Goal: Task Accomplishment & Management: Use online tool/utility

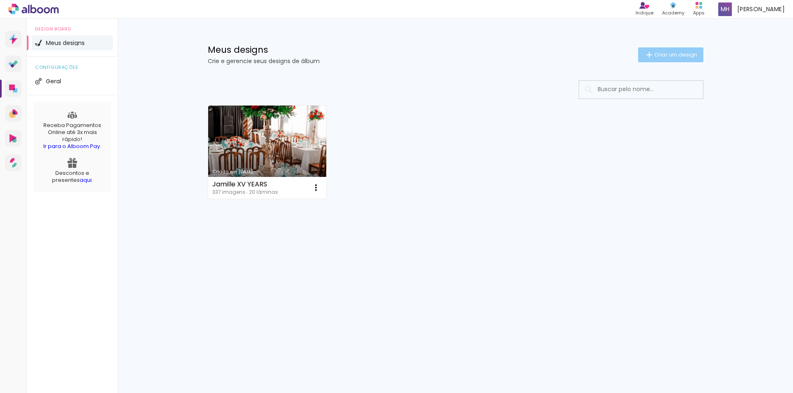
click at [672, 57] on span "Criar um design" at bounding box center [675, 54] width 43 height 5
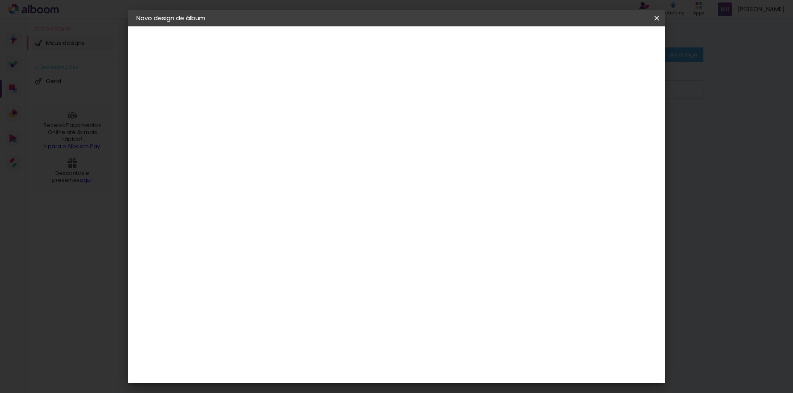
click at [271, 111] on input at bounding box center [271, 110] width 0 height 13
type input "[PERSON_NAME]"
type paper-input "[PERSON_NAME]"
click at [0, 0] on slot "Avançar" at bounding box center [0, 0] width 0 height 0
click at [317, 155] on input at bounding box center [292, 157] width 83 height 10
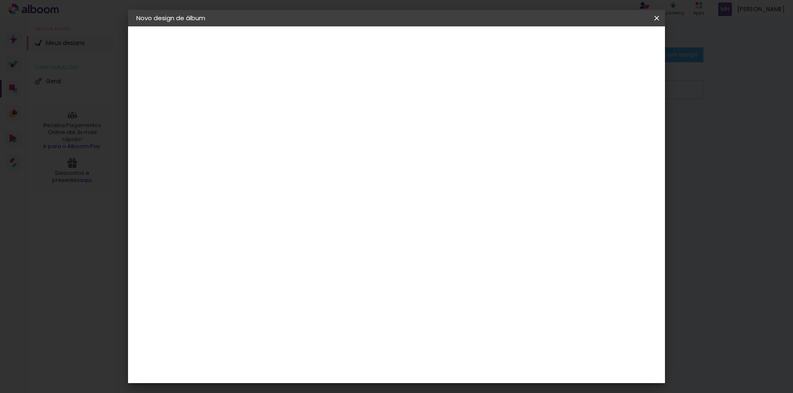
type input "c"
type input "Alb"
type paper-input "Alb"
click at [288, 216] on div "C1 Albuns" at bounding box center [277, 218] width 22 height 13
click at [0, 0] on slot "Avançar" at bounding box center [0, 0] width 0 height 0
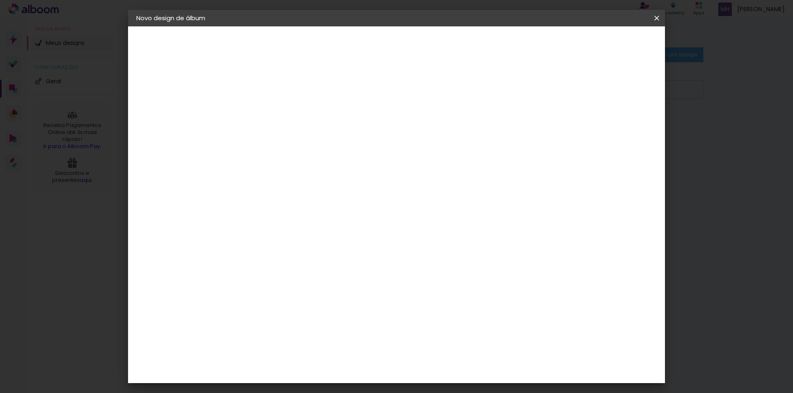
click at [316, 144] on paper-input-container "Linha" at bounding box center [292, 144] width 48 height 21
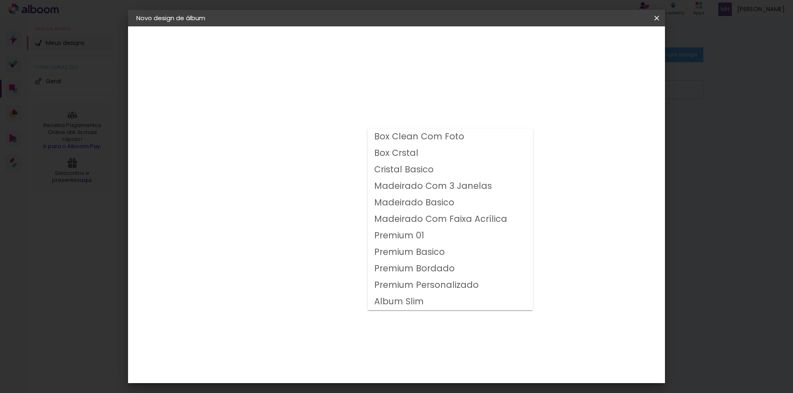
click at [0, 0] on slot "Premium 01" at bounding box center [0, 0] width 0 height 0
type input "Premium 01"
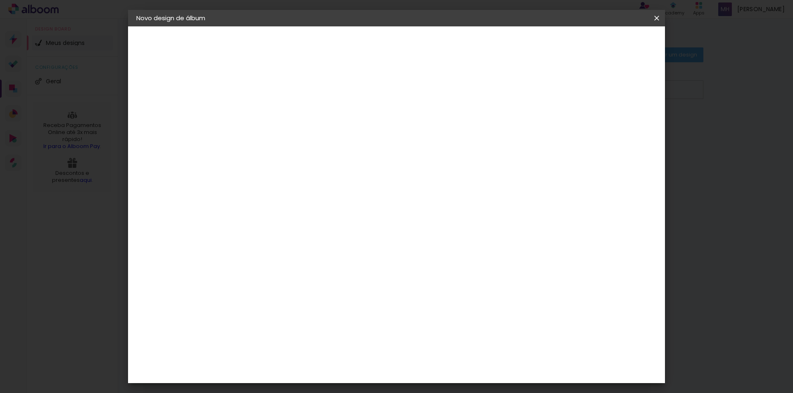
click at [327, 225] on span "25 × 30" at bounding box center [308, 233] width 38 height 17
click at [0, 0] on slot "Avançar" at bounding box center [0, 0] width 0 height 0
click at [0, 0] on slot "Mostrar sangria" at bounding box center [0, 0] width 0 height 0
type paper-checkbox "on"
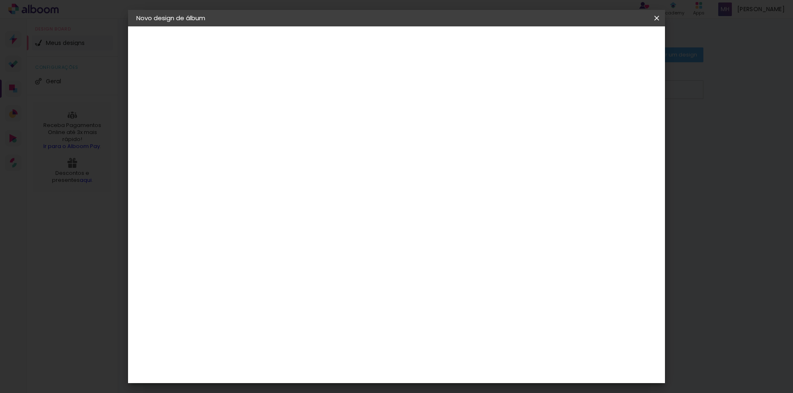
click at [0, 0] on slot "Mostrar sangria" at bounding box center [0, 0] width 0 height 0
type input "1"
type paper-input "1"
click at [275, 93] on input "1" at bounding box center [265, 89] width 28 height 10
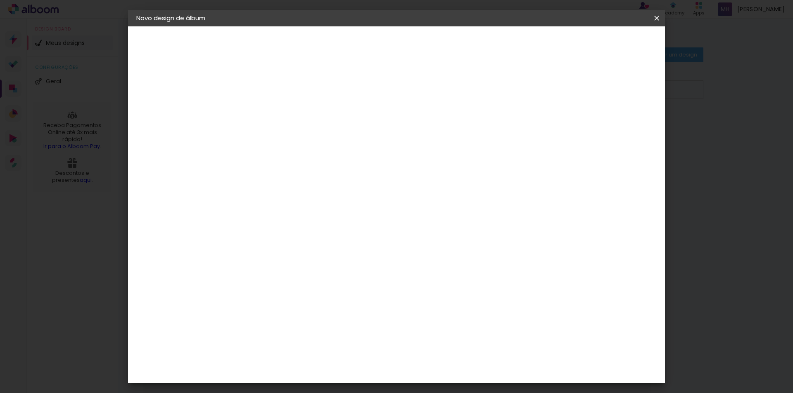
type input "2"
type paper-input "2"
click at [275, 86] on input "2" at bounding box center [265, 89] width 28 height 10
type input "3"
type paper-input "3"
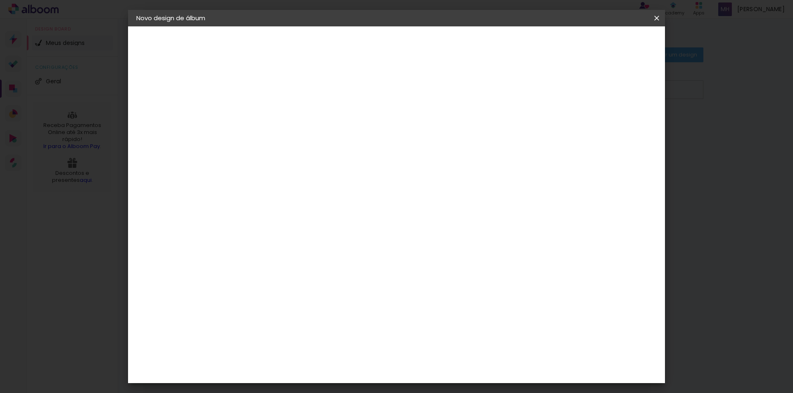
click at [275, 86] on input "3" at bounding box center [265, 89] width 28 height 10
type input "4"
type paper-input "4"
click at [275, 86] on input "4" at bounding box center [265, 89] width 28 height 10
type input "5"
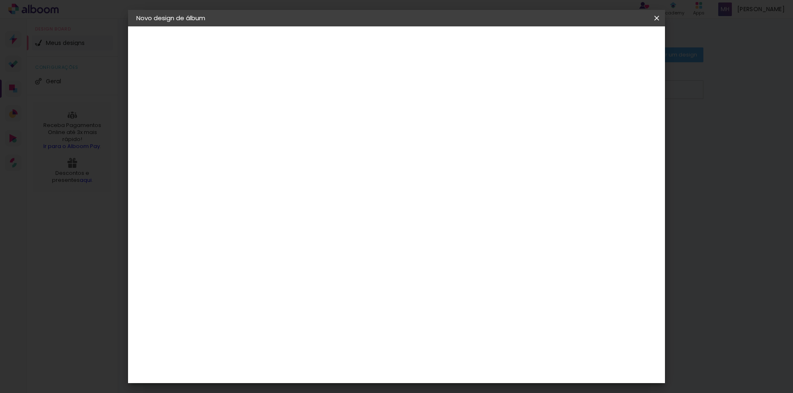
type paper-input "5"
click at [275, 86] on input "5" at bounding box center [265, 89] width 28 height 10
type input "6"
type paper-input "6"
click at [275, 86] on input "6" at bounding box center [265, 89] width 28 height 10
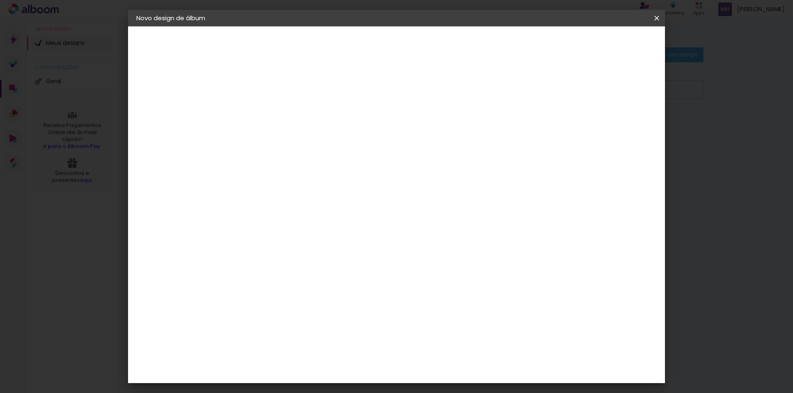
type input "5"
type paper-input "5"
click at [273, 92] on input "5" at bounding box center [265, 89] width 28 height 10
type input "4"
type paper-input "4"
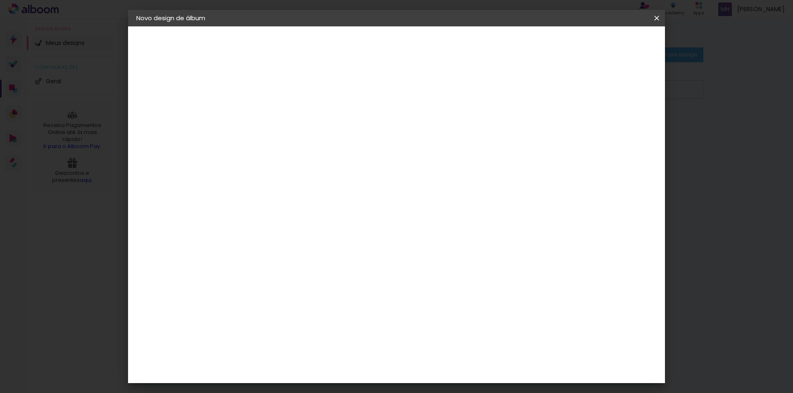
click at [273, 92] on input "4" at bounding box center [265, 89] width 28 height 10
type input "3"
type paper-input "3"
click at [273, 92] on input "3" at bounding box center [265, 89] width 28 height 10
type input "2"
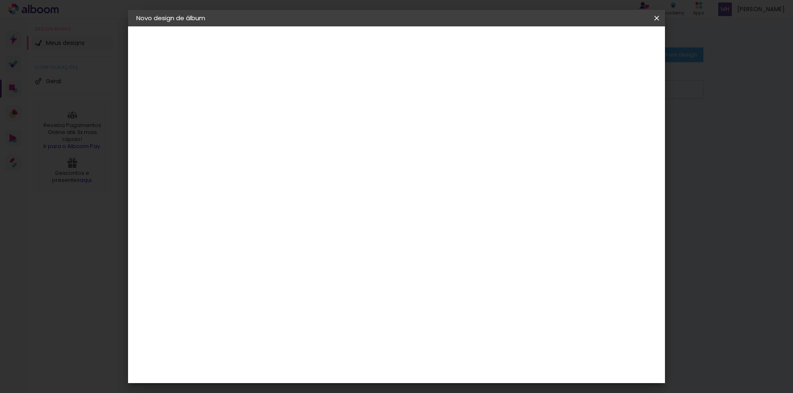
type paper-input "2"
click at [273, 92] on input "2" at bounding box center [265, 89] width 28 height 10
type input "1"
type paper-input "1"
click at [273, 92] on input "1" at bounding box center [265, 89] width 28 height 10
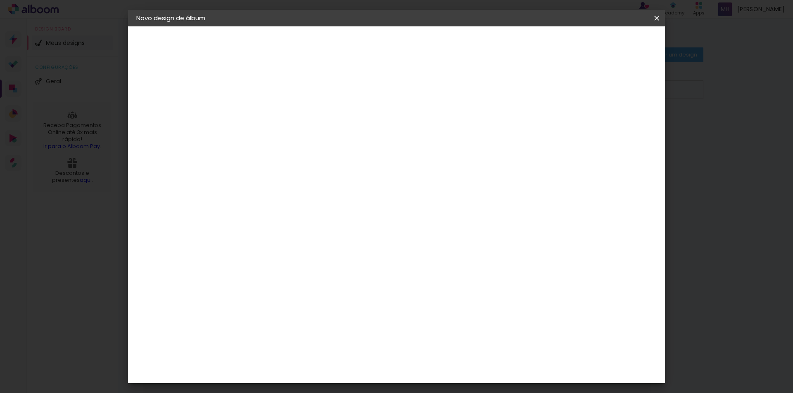
type input "2"
type paper-input "2"
click at [274, 87] on input "2" at bounding box center [265, 89] width 28 height 10
type input "3"
type paper-input "3"
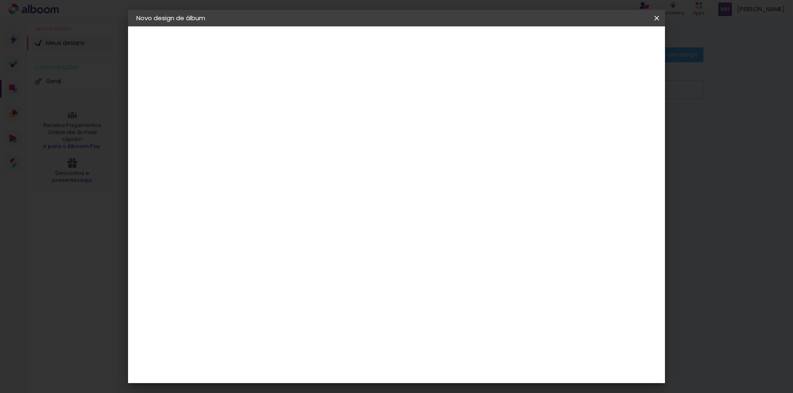
click at [274, 87] on input "3" at bounding box center [265, 89] width 28 height 10
click at [605, 45] on span "Iniciar design" at bounding box center [586, 44] width 38 height 6
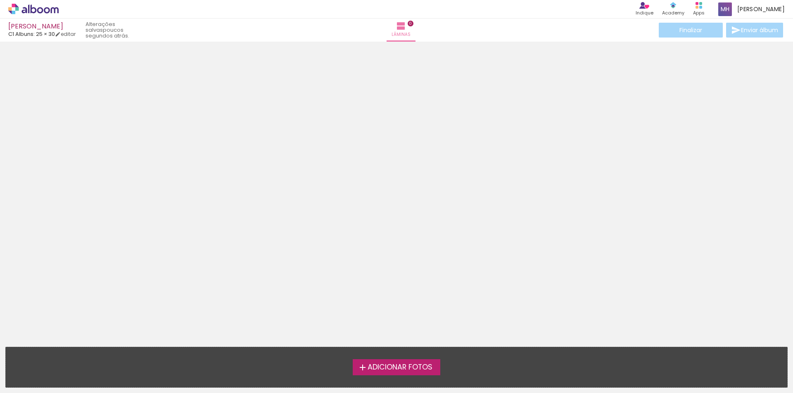
click at [393, 370] on span "Adicionar Fotos" at bounding box center [399, 367] width 65 height 7
click at [0, 0] on input "file" at bounding box center [0, 0] width 0 height 0
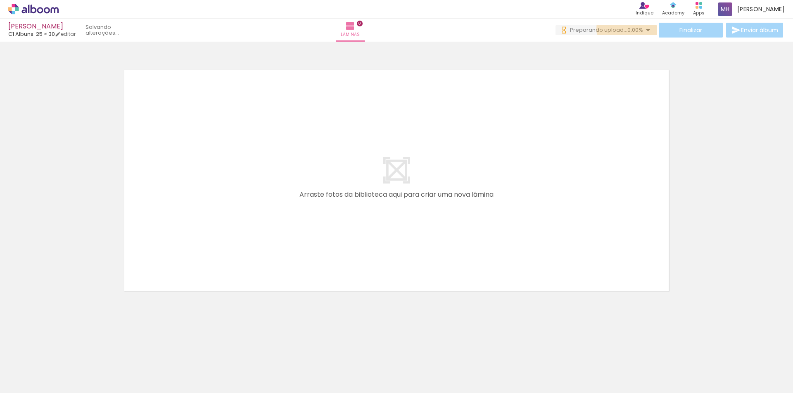
click at [627, 29] on span "0,00%" at bounding box center [635, 30] width 16 height 8
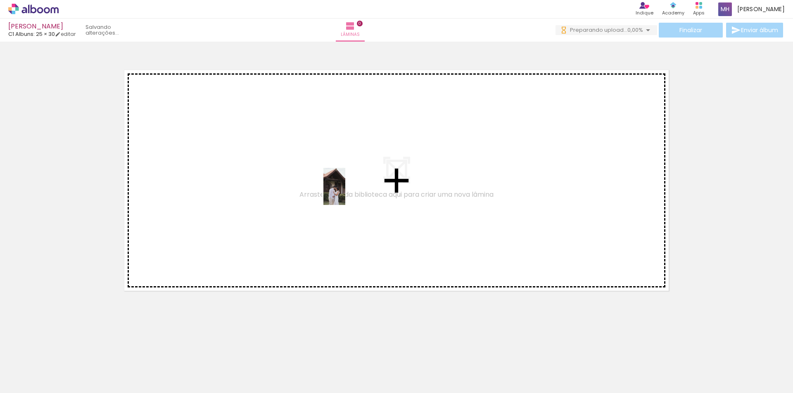
drag, startPoint x: 89, startPoint y: 367, endPoint x: 348, endPoint y: 193, distance: 312.2
click at [348, 193] on quentale-workspace at bounding box center [396, 196] width 793 height 393
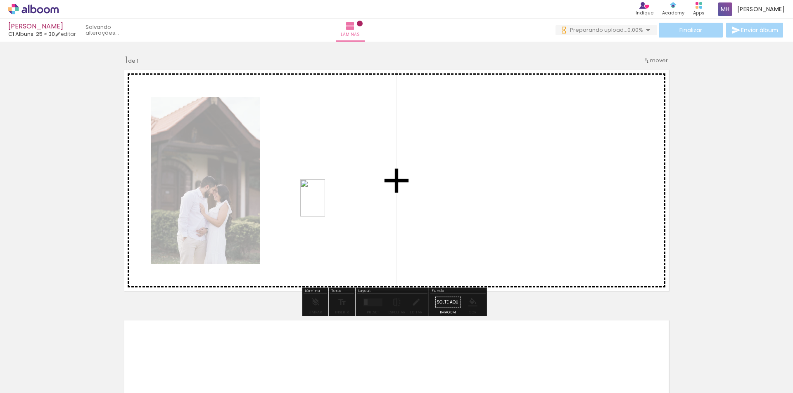
drag, startPoint x: 134, startPoint y: 372, endPoint x: 325, endPoint y: 204, distance: 254.2
click at [325, 204] on quentale-workspace at bounding box center [396, 196] width 793 height 393
drag, startPoint x: 187, startPoint y: 371, endPoint x: 469, endPoint y: 182, distance: 339.5
click at [469, 182] on quentale-workspace at bounding box center [396, 196] width 793 height 393
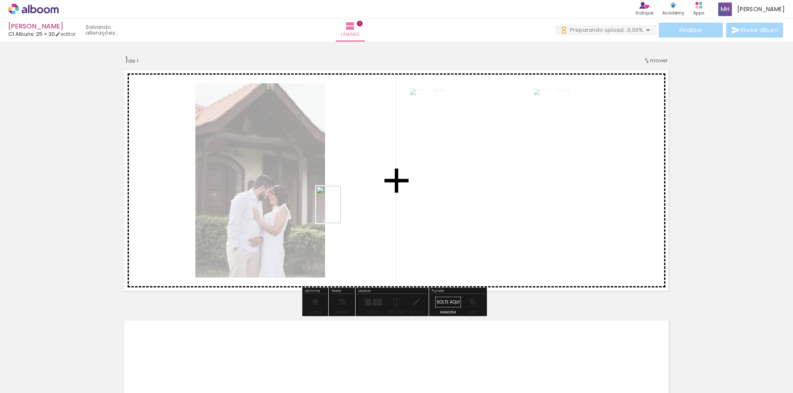
drag, startPoint x: 323, startPoint y: 232, endPoint x: 341, endPoint y: 211, distance: 27.0
click at [341, 211] on quentale-workspace at bounding box center [396, 196] width 793 height 393
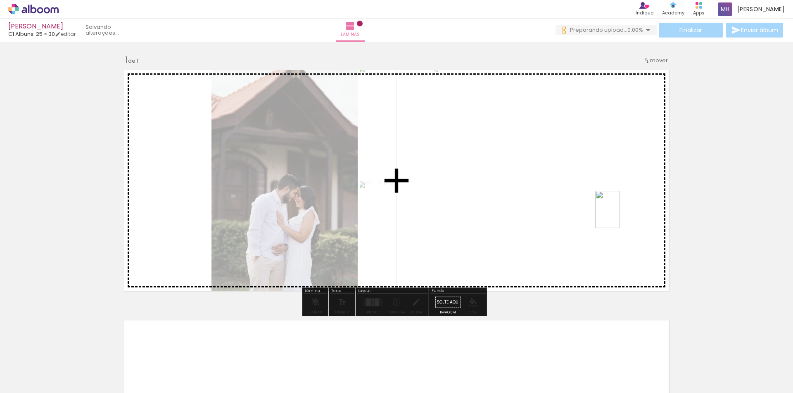
drag, startPoint x: 225, startPoint y: 376, endPoint x: 620, endPoint y: 216, distance: 425.5
click at [620, 216] on quentale-workspace at bounding box center [396, 196] width 793 height 393
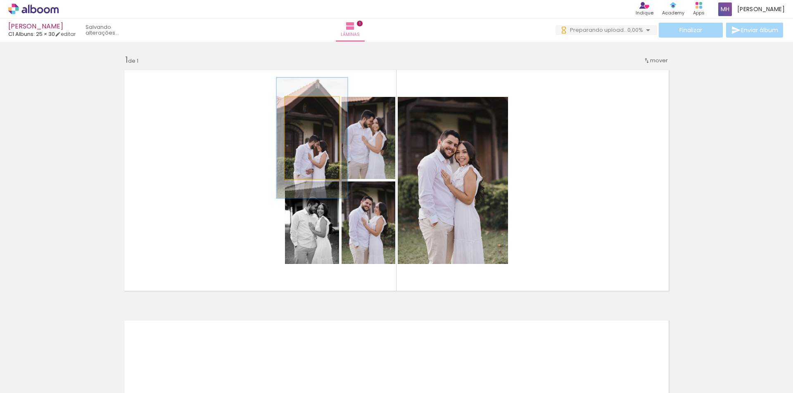
drag, startPoint x: 300, startPoint y: 106, endPoint x: 307, endPoint y: 104, distance: 7.3
type paper-slider "131"
click at [307, 104] on div at bounding box center [309, 105] width 7 height 7
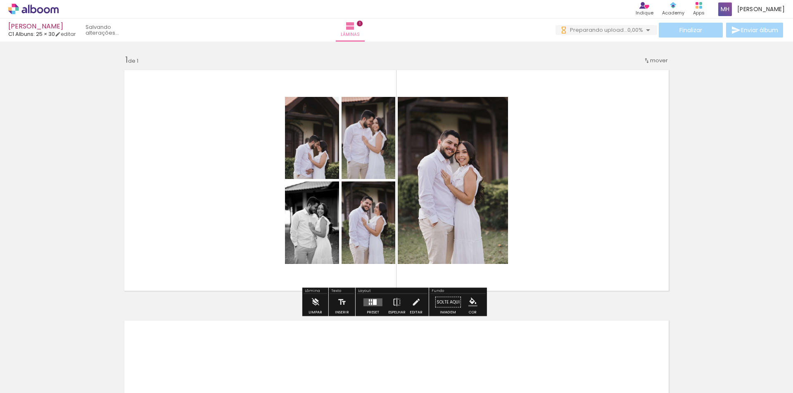
click at [216, 196] on quentale-layouter at bounding box center [396, 181] width 553 height 230
click at [374, 304] on div at bounding box center [375, 302] width 4 height 6
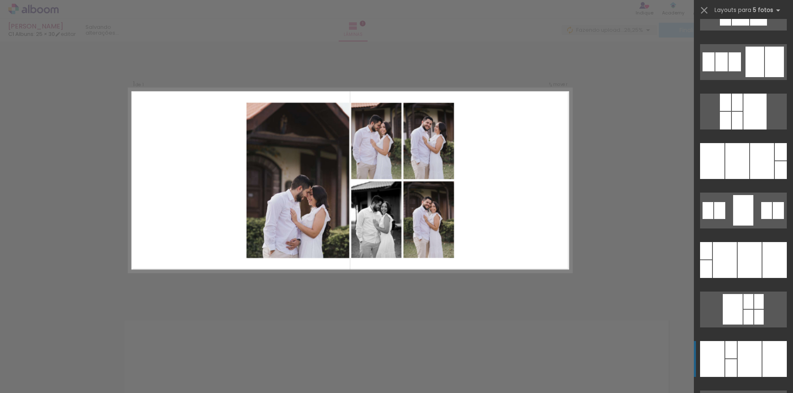
scroll to position [83, 0]
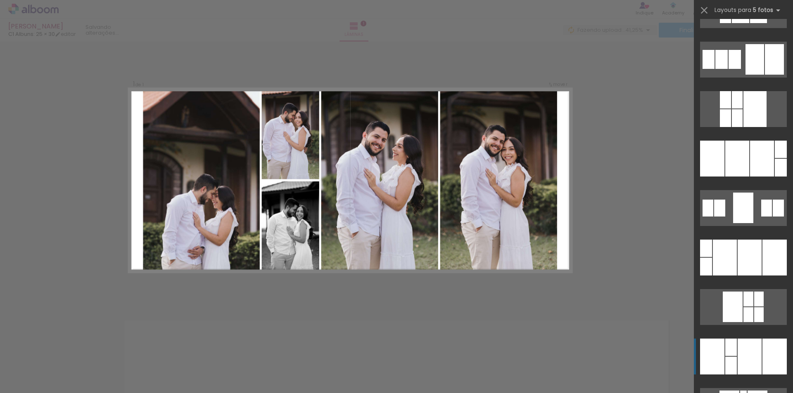
click at [754, 360] on div at bounding box center [749, 357] width 24 height 36
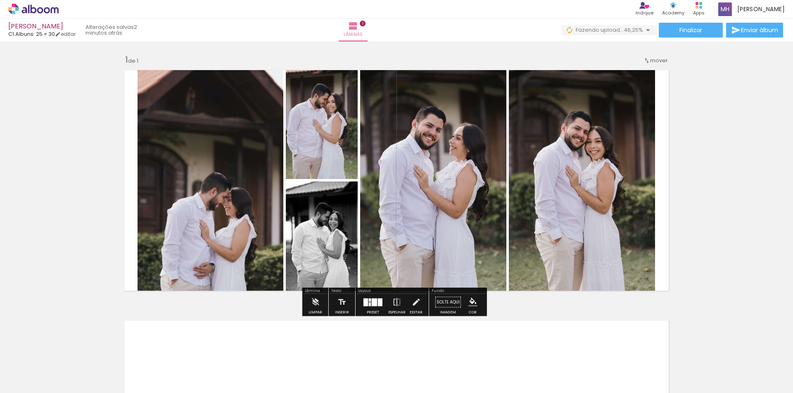
click at [690, 203] on div "Inserir lâmina 1 de 1" at bounding box center [396, 296] width 793 height 502
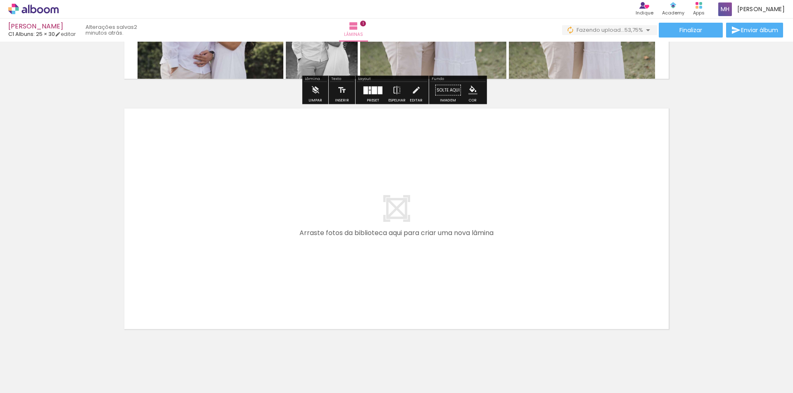
scroll to position [233, 0]
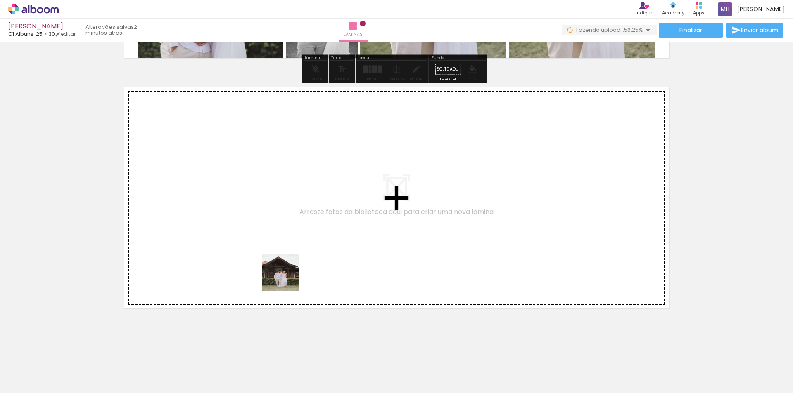
drag, startPoint x: 307, startPoint y: 332, endPoint x: 262, endPoint y: 214, distance: 126.5
click at [262, 214] on quentale-workspace at bounding box center [396, 196] width 793 height 393
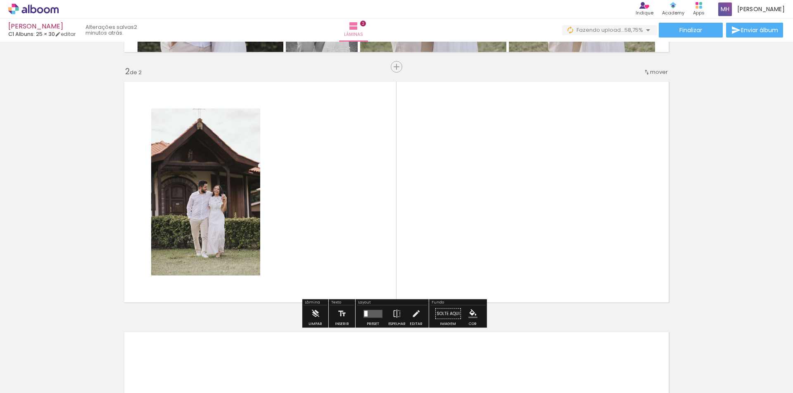
scroll to position [239, 0]
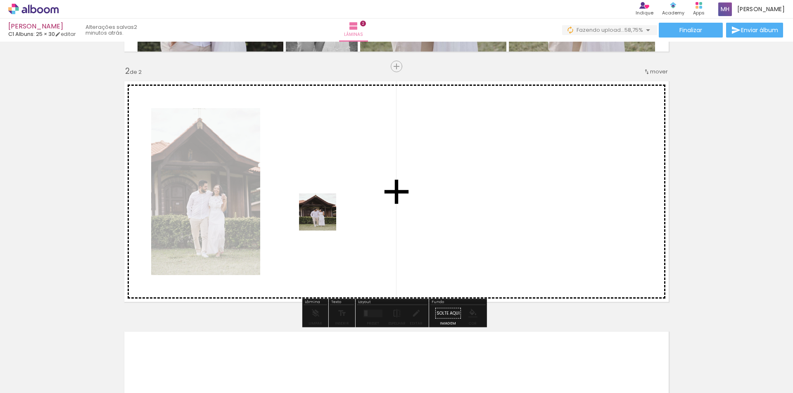
drag, startPoint x: 360, startPoint y: 375, endPoint x: 323, endPoint y: 216, distance: 162.8
click at [323, 216] on quentale-workspace at bounding box center [396, 196] width 793 height 393
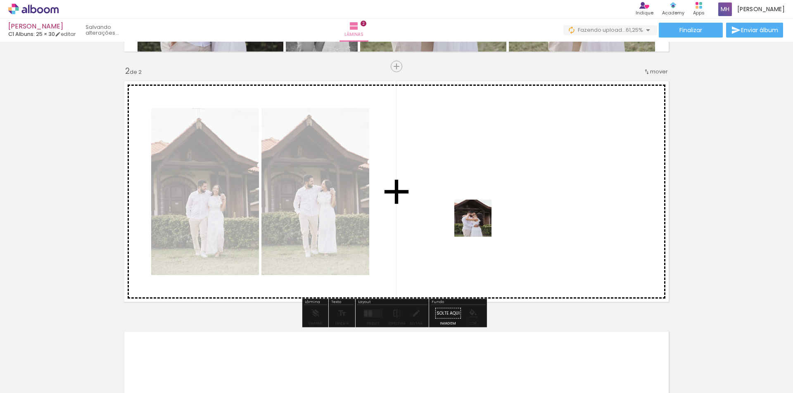
drag, startPoint x: 479, startPoint y: 225, endPoint x: 496, endPoint y: 230, distance: 18.3
click at [476, 215] on quentale-workspace at bounding box center [396, 196] width 793 height 393
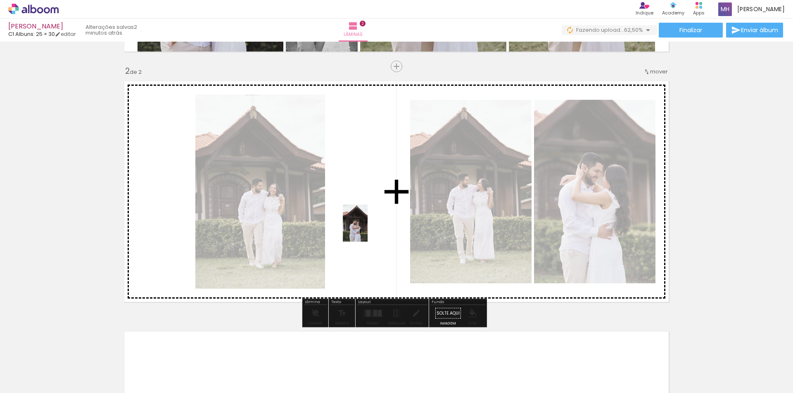
drag, startPoint x: 538, startPoint y: 369, endPoint x: 367, endPoint y: 230, distance: 220.6
click at [367, 230] on quentale-workspace at bounding box center [396, 196] width 793 height 393
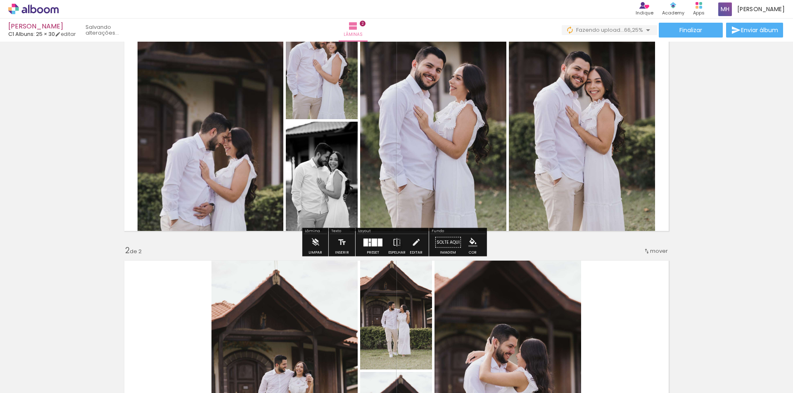
scroll to position [248, 0]
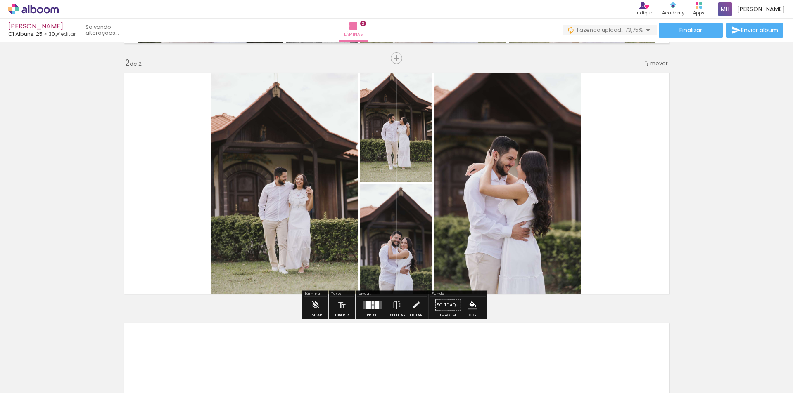
click at [372, 307] on div at bounding box center [373, 307] width 2 height 4
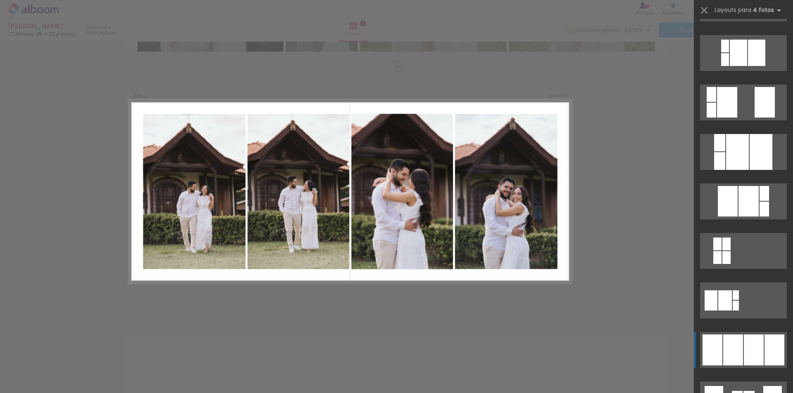
scroll to position [289, 0]
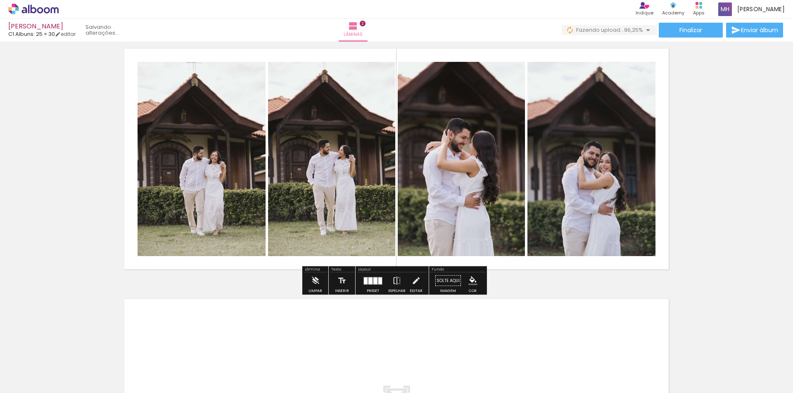
scroll to position [372, 0]
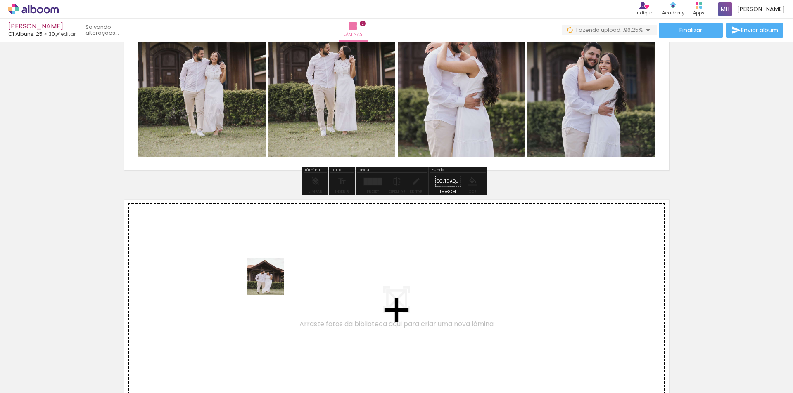
drag, startPoint x: 413, startPoint y: 376, endPoint x: 264, endPoint y: 280, distance: 177.5
click at [264, 280] on quentale-workspace at bounding box center [396, 196] width 793 height 393
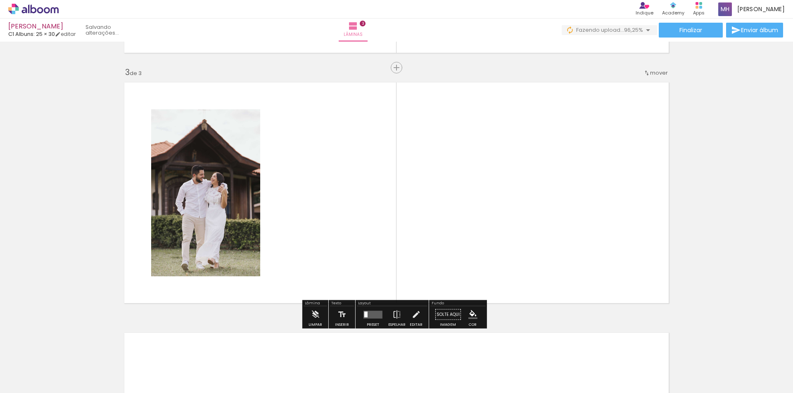
scroll to position [490, 0]
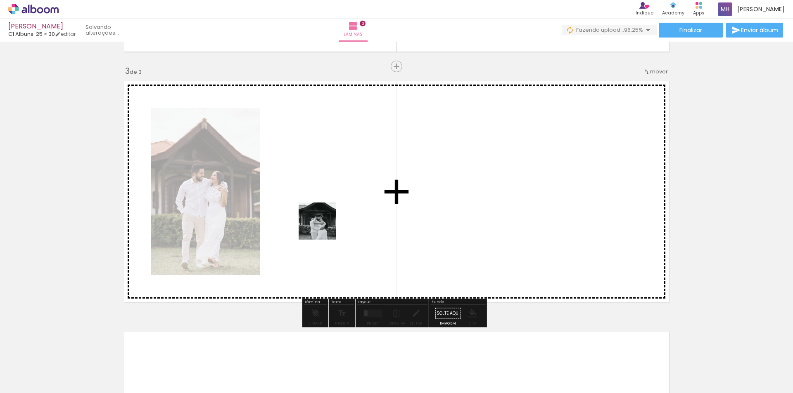
drag, startPoint x: 507, startPoint y: 372, endPoint x: 323, endPoint y: 227, distance: 233.6
click at [323, 227] on quentale-workspace at bounding box center [396, 196] width 793 height 393
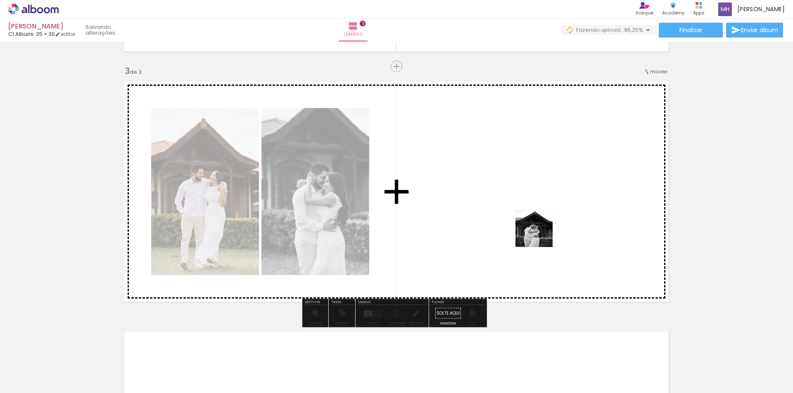
drag, startPoint x: 599, startPoint y: 371, endPoint x: 529, endPoint y: 218, distance: 168.7
click at [529, 218] on quentale-workspace at bounding box center [396, 196] width 793 height 393
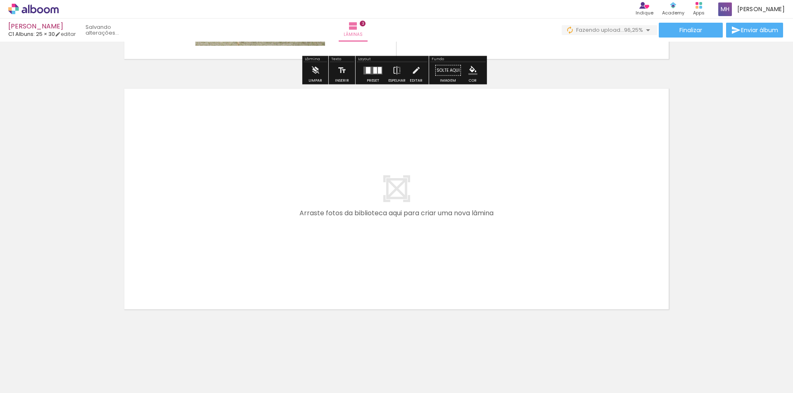
scroll to position [734, 0]
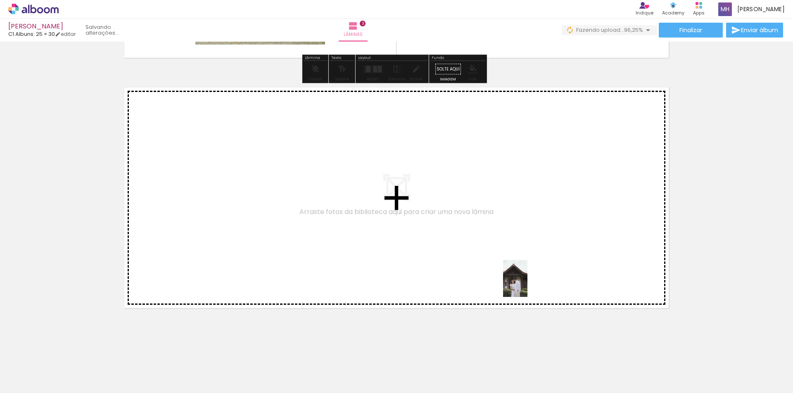
drag, startPoint x: 634, startPoint y: 360, endPoint x: 404, endPoint y: 212, distance: 274.5
click at [404, 212] on quentale-workspace at bounding box center [396, 196] width 793 height 393
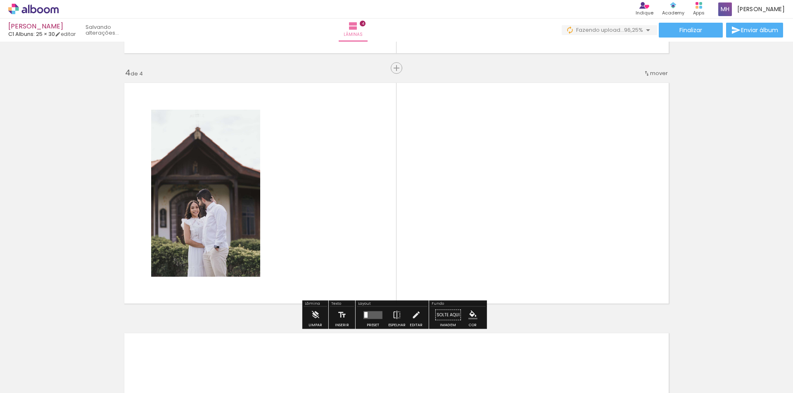
scroll to position [741, 0]
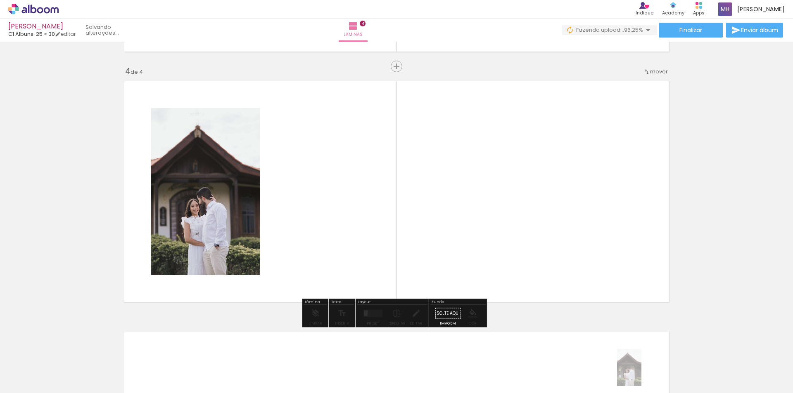
drag, startPoint x: 656, startPoint y: 372, endPoint x: 641, endPoint y: 374, distance: 14.7
click at [641, 374] on quentale-thumb at bounding box center [637, 365] width 46 height 47
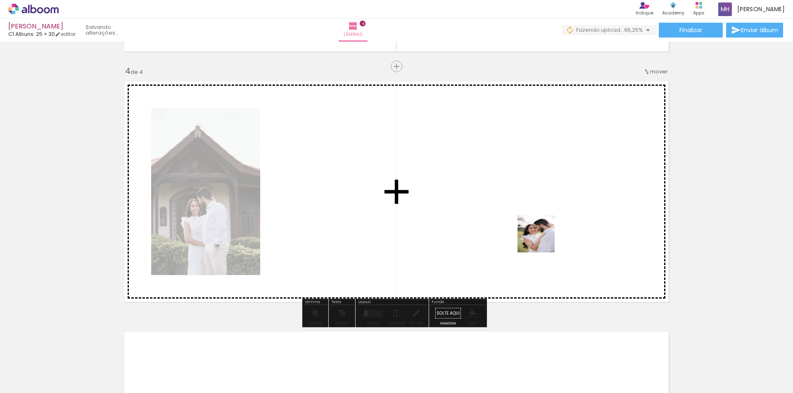
drag, startPoint x: 695, startPoint y: 379, endPoint x: 665, endPoint y: 306, distance: 78.4
click at [523, 231] on quentale-workspace at bounding box center [396, 196] width 793 height 393
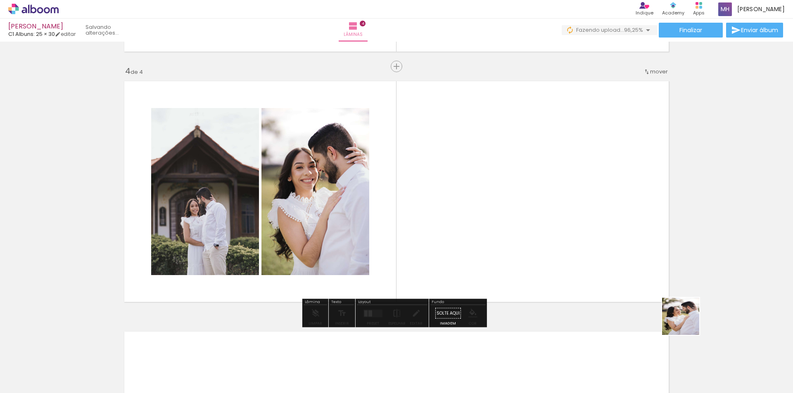
drag, startPoint x: 686, startPoint y: 323, endPoint x: 533, endPoint y: 216, distance: 186.9
click at [533, 216] on quentale-workspace at bounding box center [396, 196] width 793 height 393
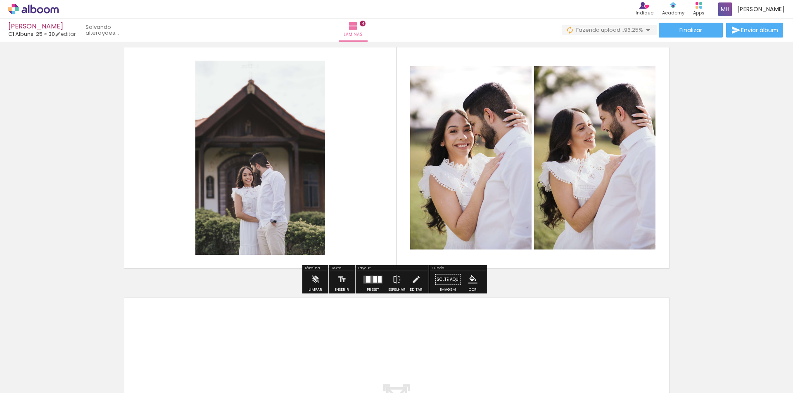
scroll to position [782, 0]
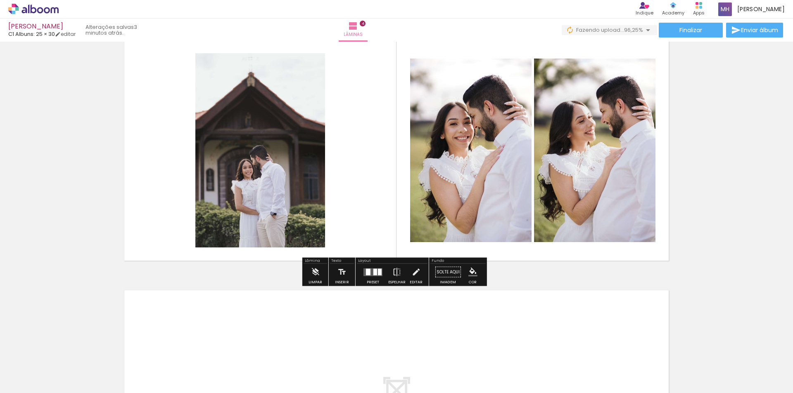
click at [370, 273] on quentale-layouter at bounding box center [372, 272] width 19 height 8
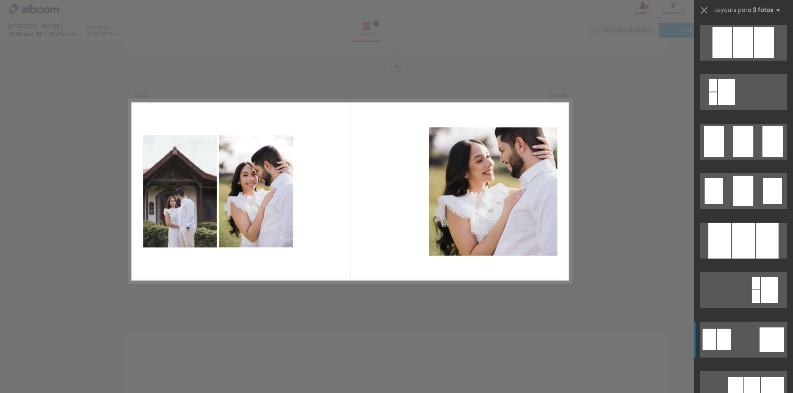
scroll to position [537, 0]
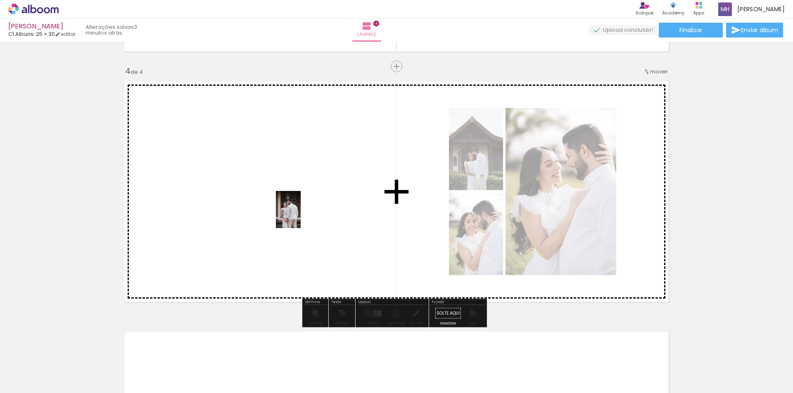
drag, startPoint x: 774, startPoint y: 371, endPoint x: 301, endPoint y: 216, distance: 497.9
click at [301, 216] on quentale-workspace at bounding box center [396, 196] width 793 height 393
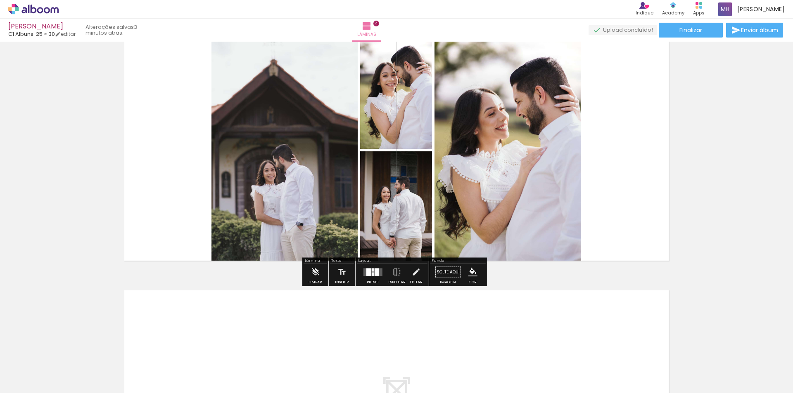
scroll to position [0, 689]
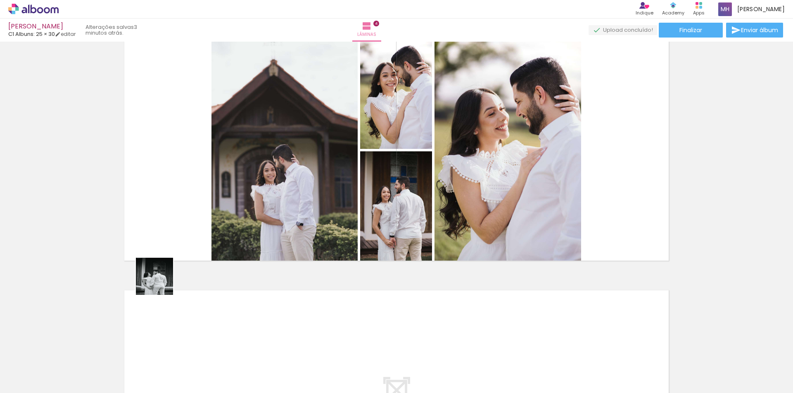
drag, startPoint x: 161, startPoint y: 283, endPoint x: 160, endPoint y: 215, distance: 68.1
click at [158, 208] on quentale-workspace at bounding box center [396, 196] width 793 height 393
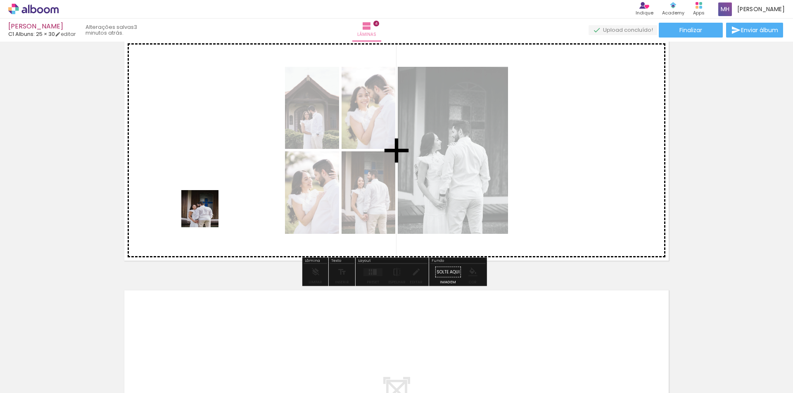
drag, startPoint x: 205, startPoint y: 230, endPoint x: 205, endPoint y: 200, distance: 30.5
click at [205, 200] on quentale-workspace at bounding box center [396, 196] width 793 height 393
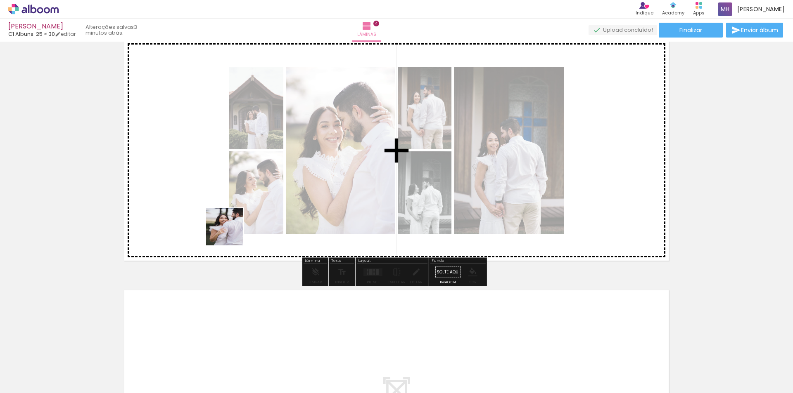
drag, startPoint x: 240, startPoint y: 369, endPoint x: 339, endPoint y: 234, distance: 167.9
click at [195, 174] on quentale-workspace at bounding box center [396, 196] width 793 height 393
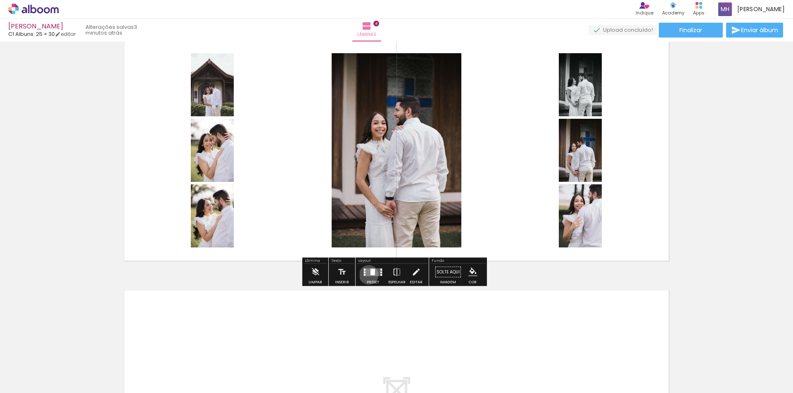
click at [367, 275] on quentale-layouter at bounding box center [372, 272] width 19 height 8
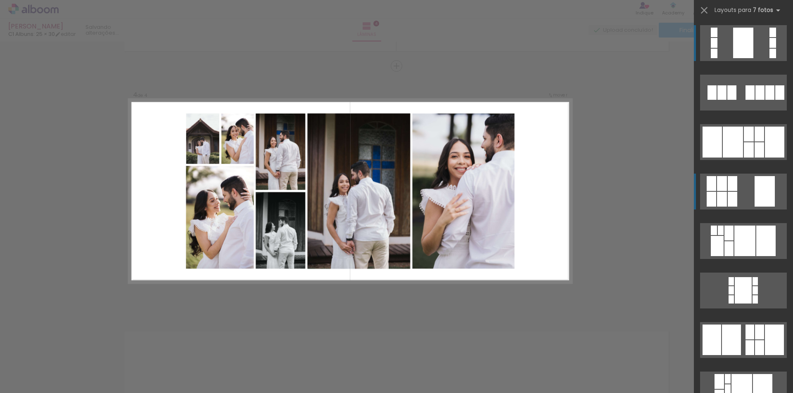
scroll to position [741, 0]
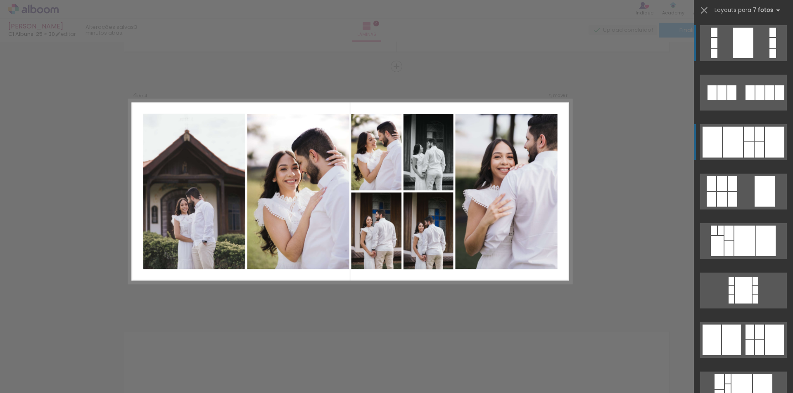
click at [726, 100] on div at bounding box center [721, 92] width 9 height 14
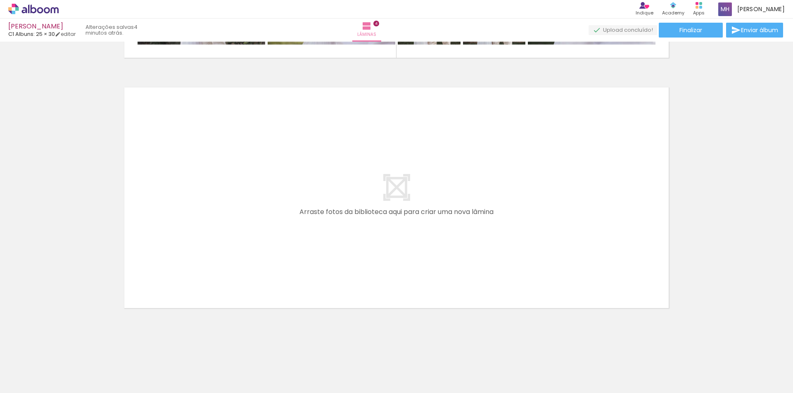
scroll to position [0, 604]
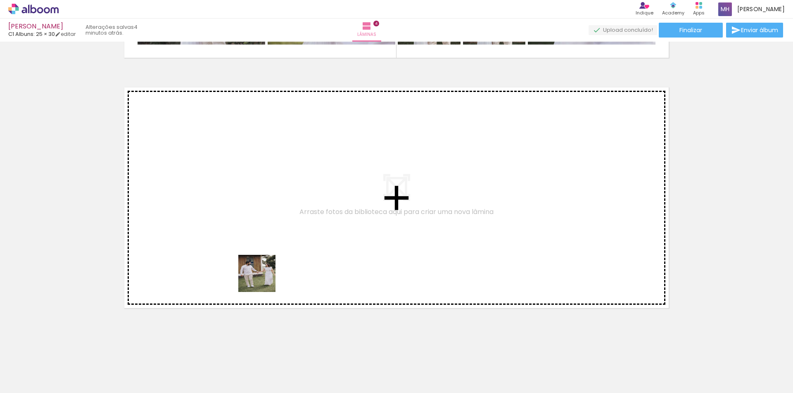
drag, startPoint x: 287, startPoint y: 298, endPoint x: 376, endPoint y: 311, distance: 89.3
click at [248, 266] on quentale-workspace at bounding box center [396, 196] width 793 height 393
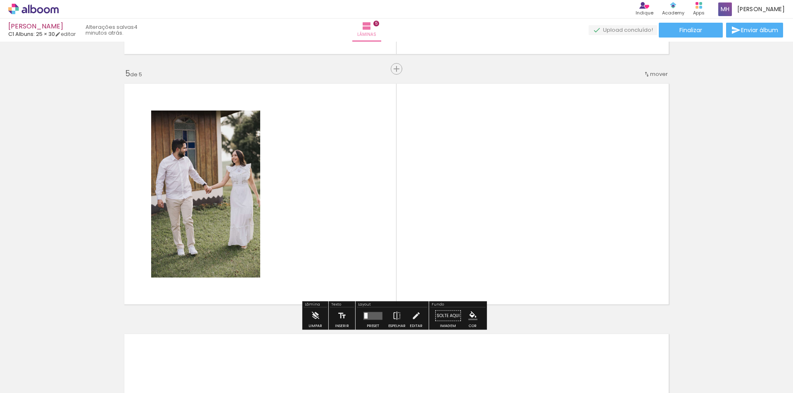
scroll to position [991, 0]
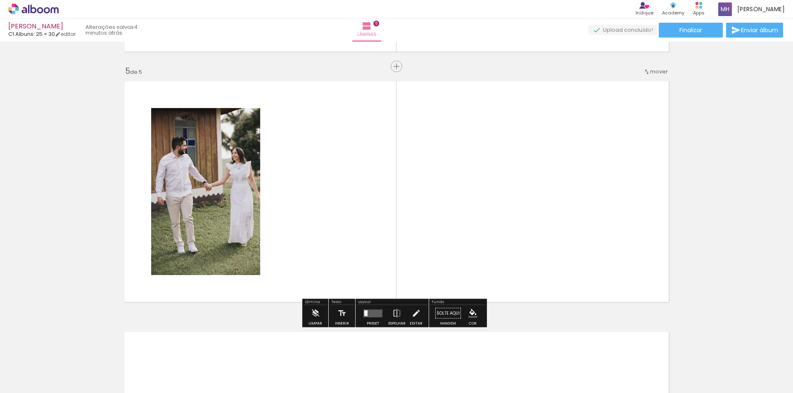
drag, startPoint x: 411, startPoint y: 371, endPoint x: 320, endPoint y: 226, distance: 170.4
click at [320, 226] on quentale-workspace at bounding box center [396, 196] width 793 height 393
